Goal: Communication & Community: Participate in discussion

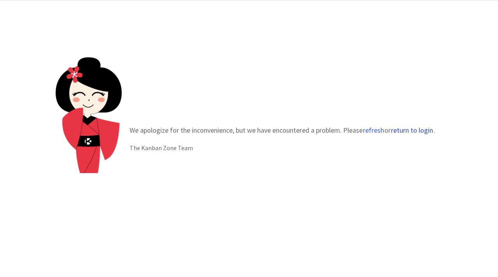
click at [408, 128] on button "return to login" at bounding box center [411, 130] width 43 height 8
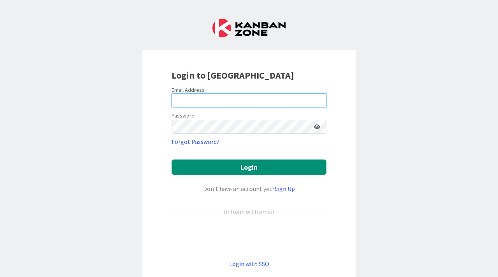
type input "[EMAIL_ADDRESS][DOMAIN_NAME]"
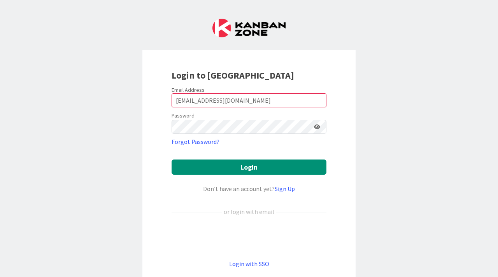
click at [317, 126] on icon at bounding box center [317, 126] width 6 height 5
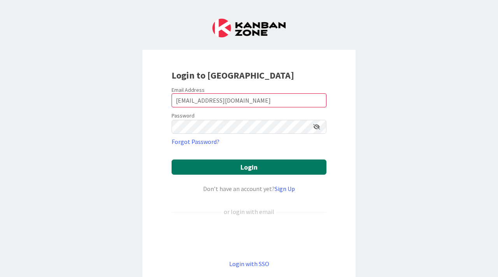
click at [253, 165] on button "Login" at bounding box center [248, 166] width 155 height 15
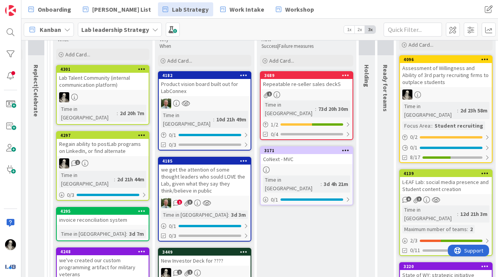
scroll to position [98, 614]
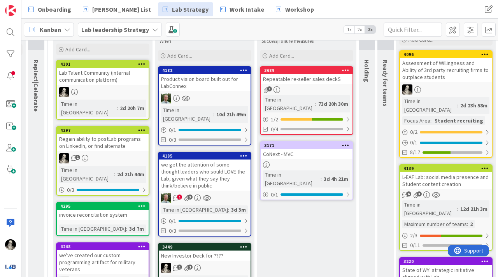
click at [113, 80] on div "Lab Talent Community (internal communication platform)" at bounding box center [103, 76] width 92 height 17
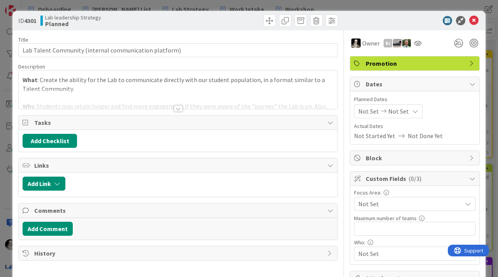
click at [178, 107] on div at bounding box center [178, 108] width 9 height 6
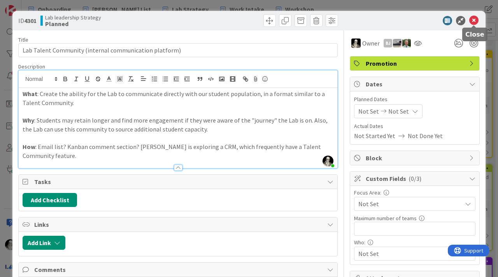
click at [474, 22] on icon at bounding box center [473, 20] width 9 height 9
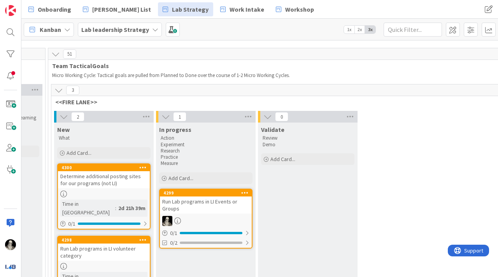
scroll to position [0, 1168]
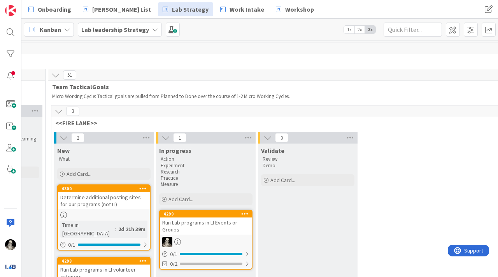
drag, startPoint x: 79, startPoint y: 187, endPoint x: 152, endPoint y: 0, distance: 201.0
